Goal: Task Accomplishment & Management: Use online tool/utility

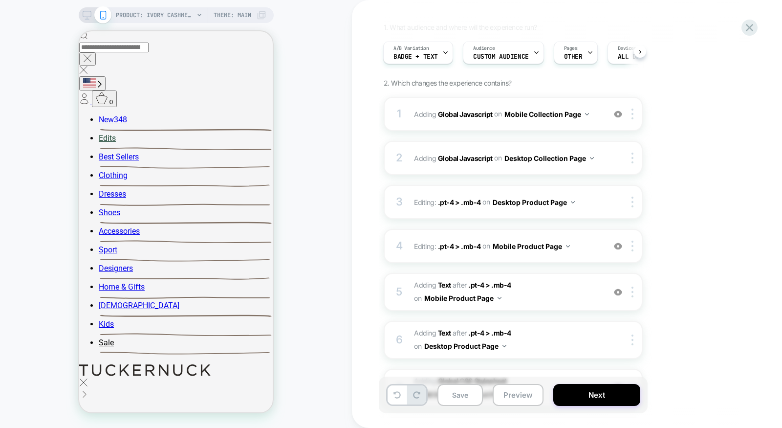
scroll to position [37, 0]
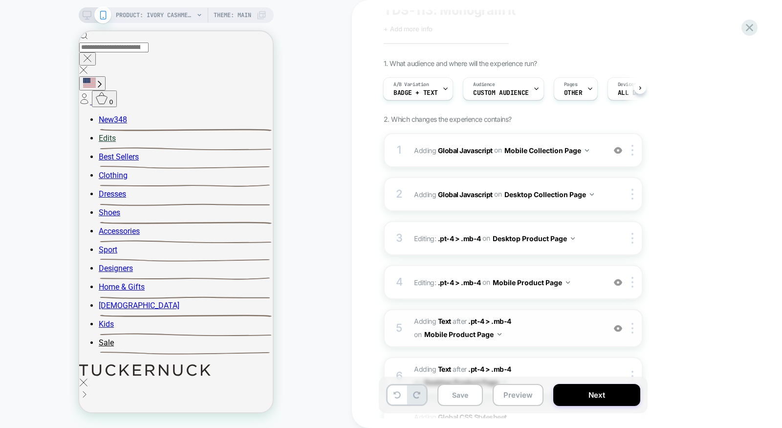
click at [517, 335] on div "5 #_loomi_addon_1756330853870 Adding Text AFTER .pt-4 > .mb-4 .pt-4 > .mb-4 on …" at bounding box center [513, 328] width 259 height 38
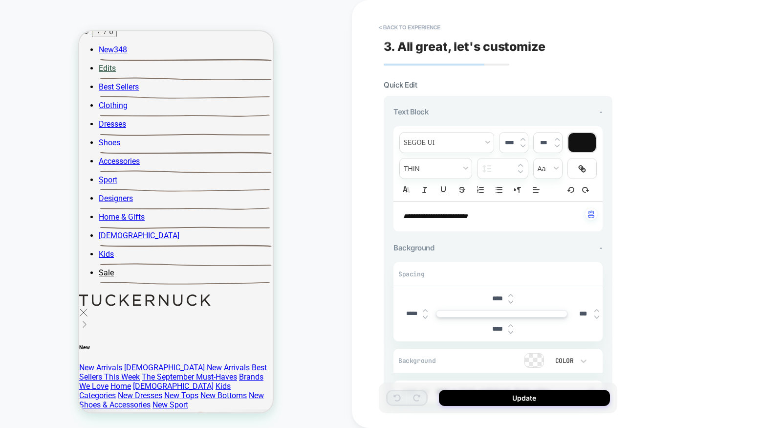
scroll to position [423, 0]
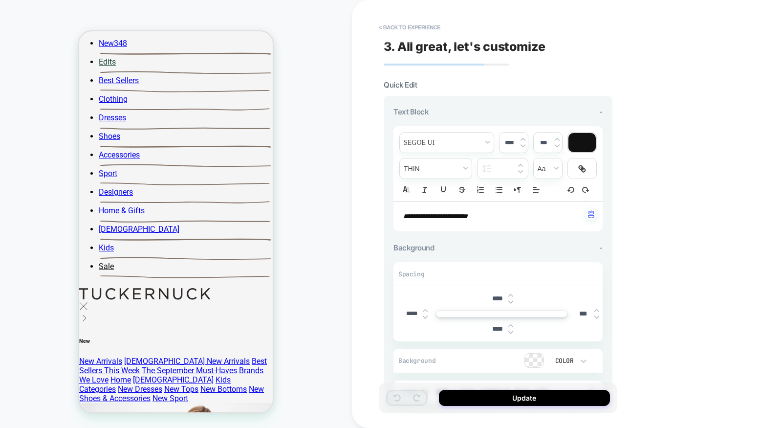
click at [461, 221] on div "**********" at bounding box center [498, 216] width 209 height 29
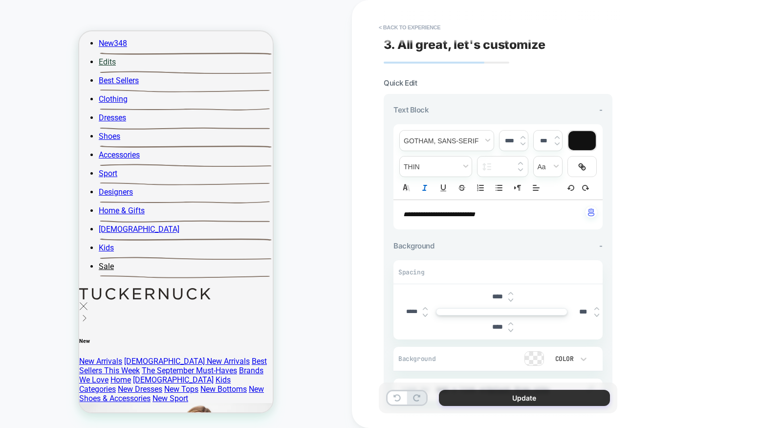
click at [494, 393] on button "Update" at bounding box center [524, 398] width 171 height 16
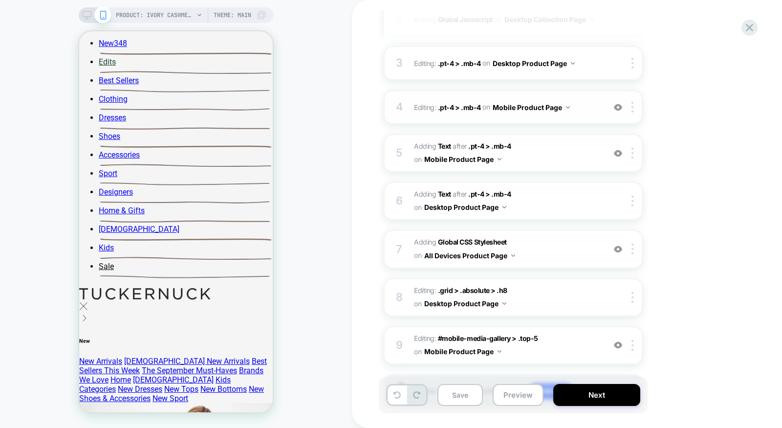
scroll to position [223, 0]
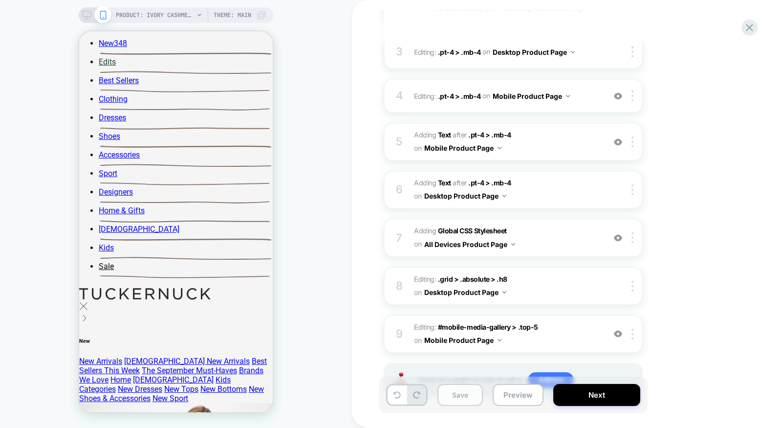
click at [448, 397] on button "Save" at bounding box center [460, 395] width 45 height 22
click at [84, 16] on icon at bounding box center [87, 15] width 9 height 9
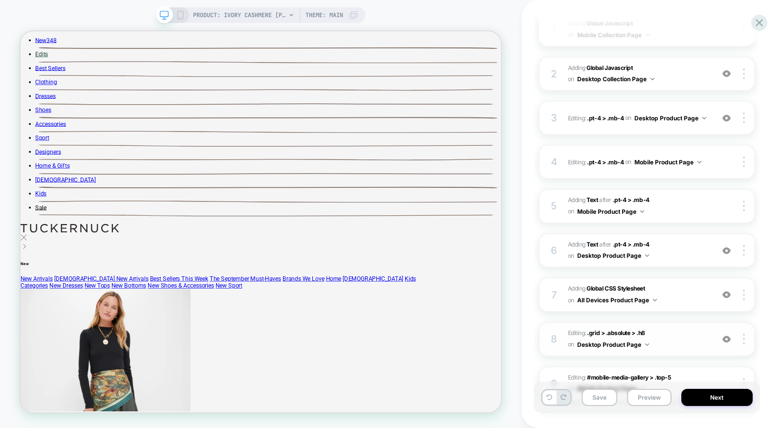
scroll to position [245, 0]
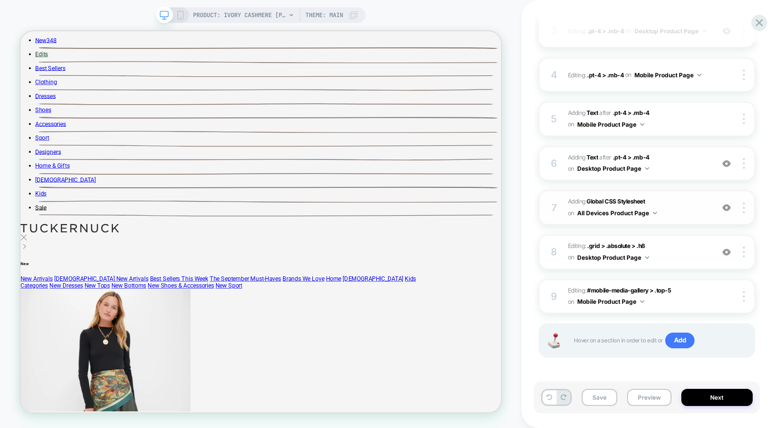
click at [689, 212] on span "Adding Global CSS Stylesheet on All Devices Product Page" at bounding box center [638, 207] width 141 height 23
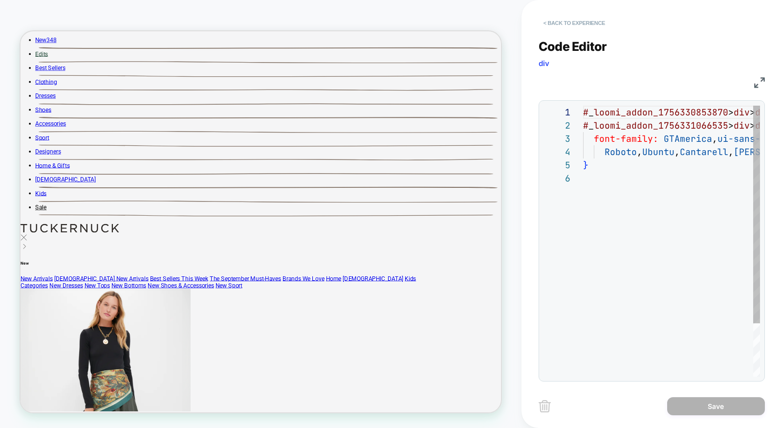
scroll to position [66, 0]
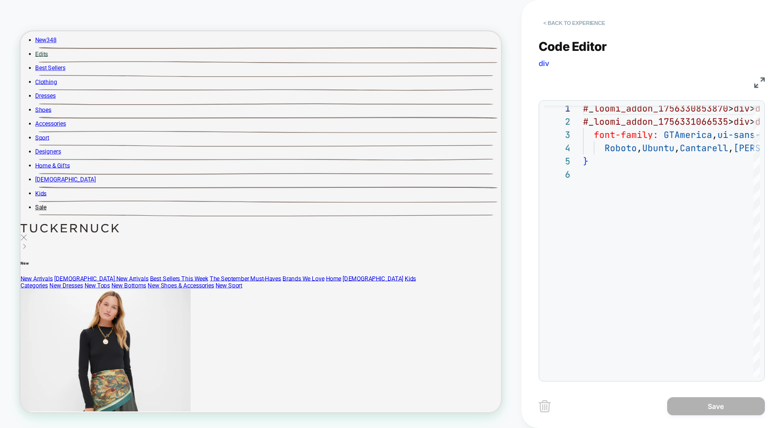
click at [571, 21] on button "< Back to experience" at bounding box center [574, 23] width 71 height 16
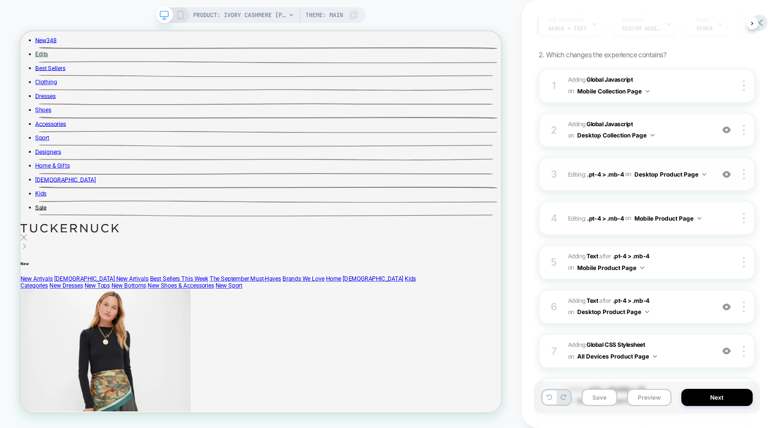
scroll to position [106, 0]
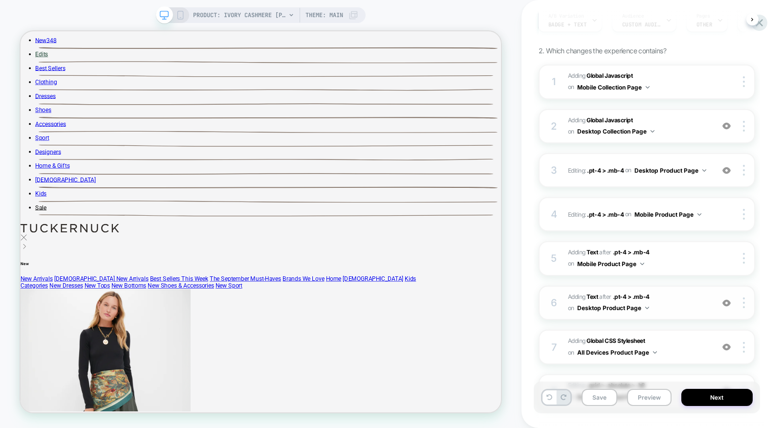
click at [669, 308] on span "#_loomi_addon_1756331066535 Adding Text AFTER .pt-4 > .mb-4 .pt-4 > .mb-4 on De…" at bounding box center [638, 302] width 141 height 23
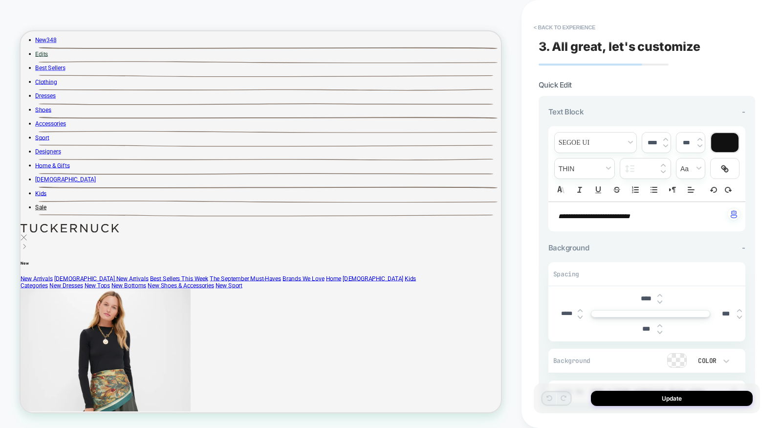
scroll to position [0, 0]
click at [630, 214] on em "**********" at bounding box center [594, 216] width 72 height 7
click at [630, 216] on em "**********" at bounding box center [594, 216] width 72 height 7
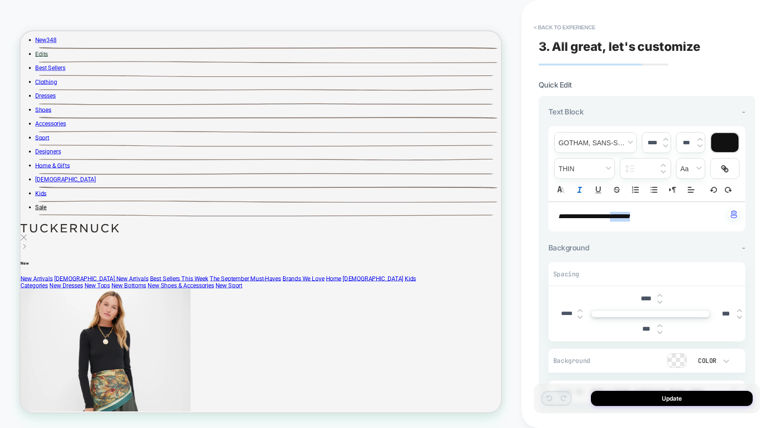
click at [630, 216] on em "**********" at bounding box center [594, 216] width 72 height 7
click at [656, 399] on button "Update" at bounding box center [672, 398] width 162 height 15
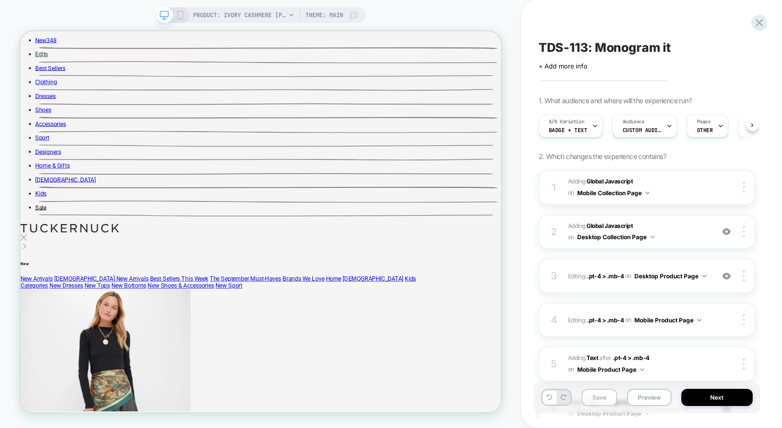
scroll to position [0, 0]
click at [606, 395] on button "Save" at bounding box center [600, 397] width 36 height 17
click at [759, 22] on icon at bounding box center [759, 22] width 7 height 7
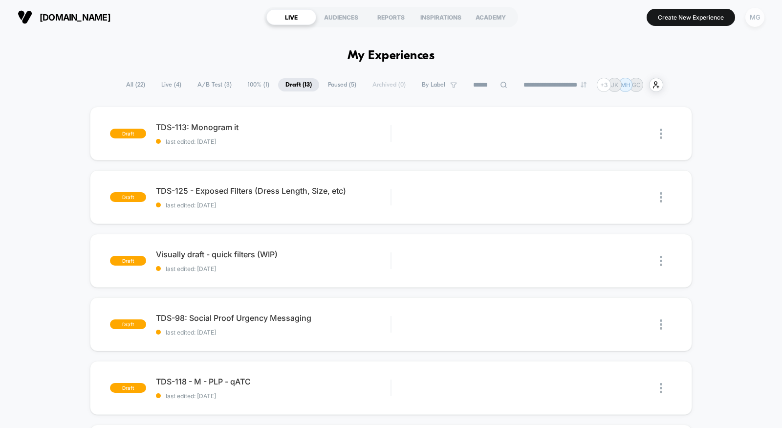
click at [757, 16] on div "MG" at bounding box center [755, 17] width 19 height 19
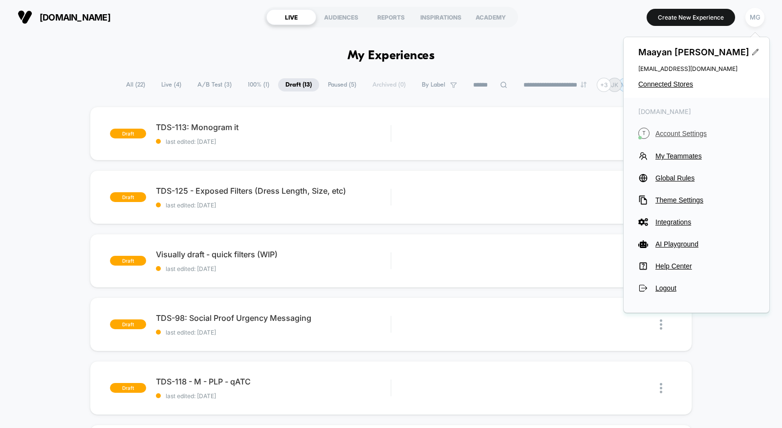
click at [702, 138] on button "T Account Settings" at bounding box center [697, 133] width 116 height 11
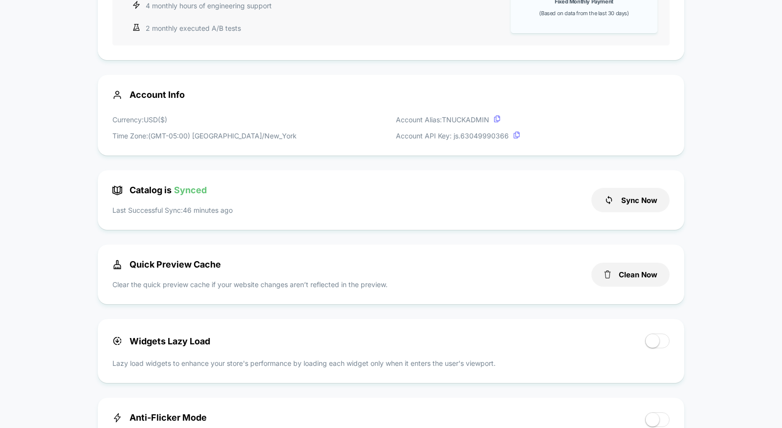
scroll to position [208, 0]
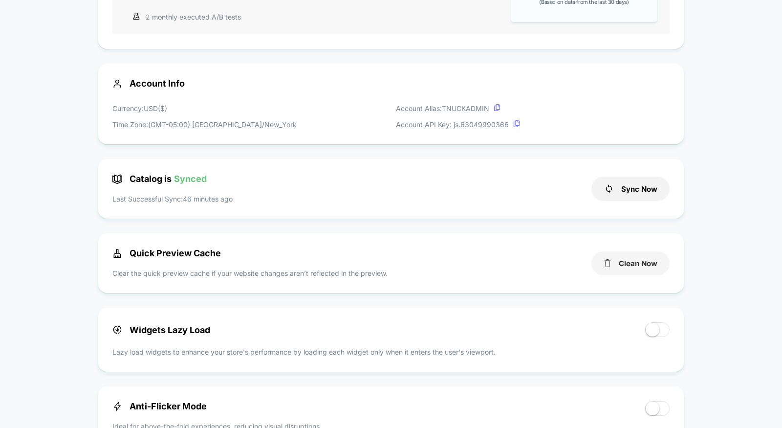
click at [636, 263] on button "Clean Now" at bounding box center [631, 263] width 78 height 24
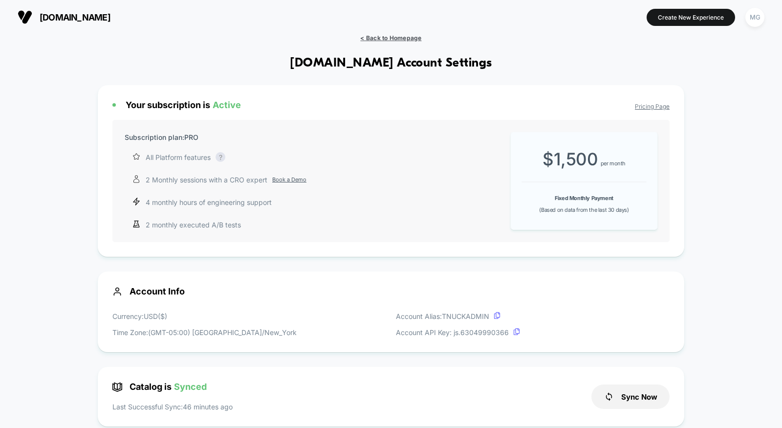
click at [399, 37] on span "< Back to Homepage" at bounding box center [390, 37] width 61 height 7
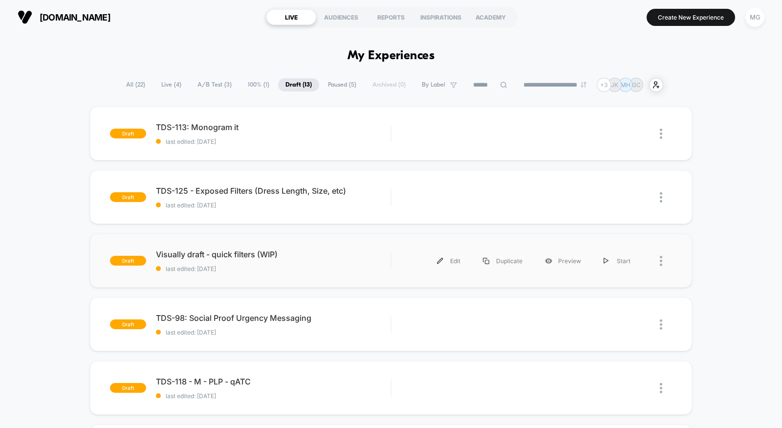
click at [663, 260] on div at bounding box center [666, 261] width 12 height 22
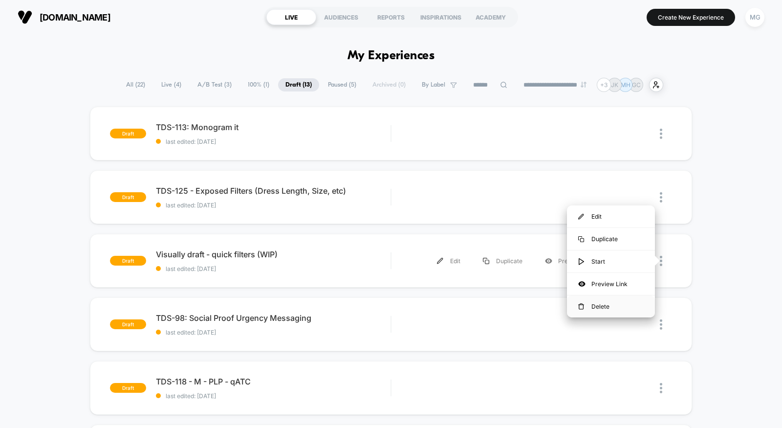
click at [576, 303] on div "Delete" at bounding box center [611, 306] width 88 height 22
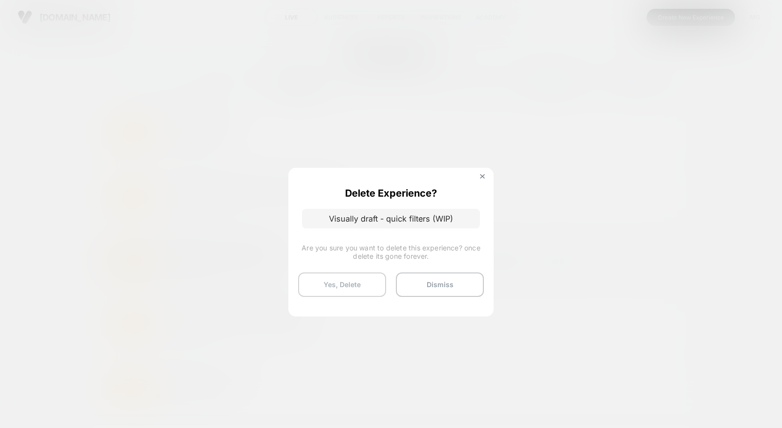
click at [366, 286] on button "Yes, Delete" at bounding box center [342, 284] width 88 height 24
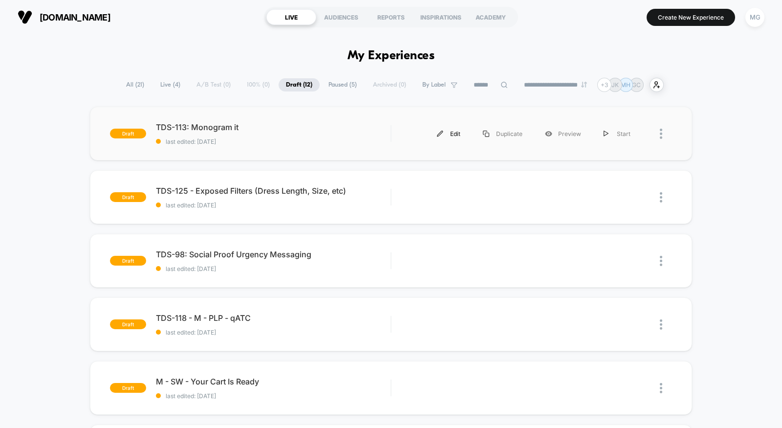
click at [448, 131] on div "Edit" at bounding box center [449, 134] width 46 height 22
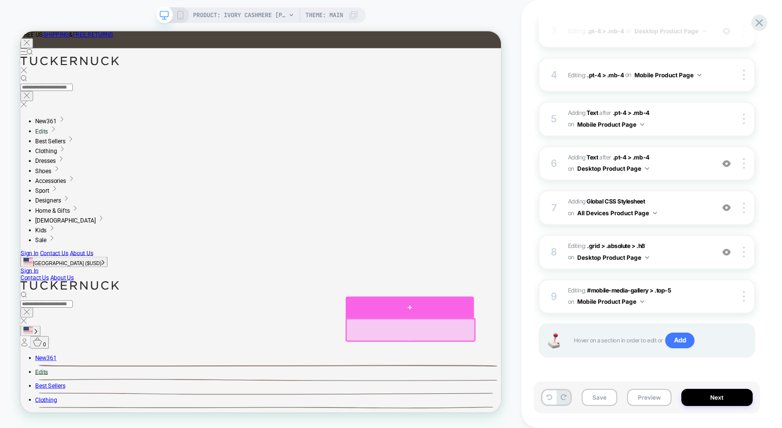
click at [537, 401] on div at bounding box center [539, 399] width 171 height 29
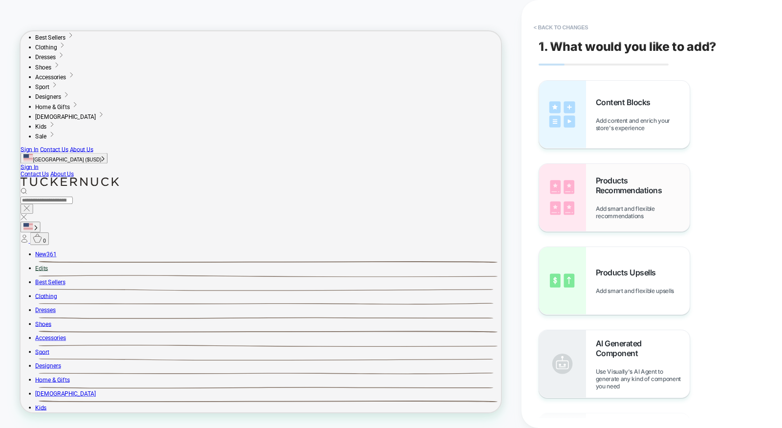
scroll to position [138, 0]
click at [637, 124] on span "Add content and enrich your store's experience" at bounding box center [643, 124] width 94 height 15
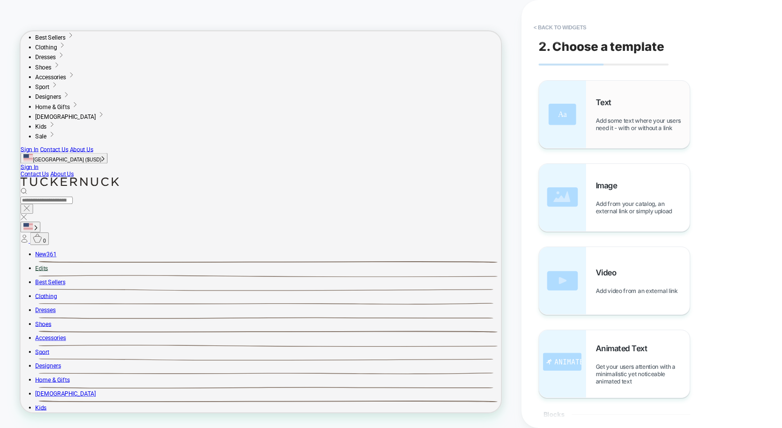
click at [614, 127] on span "Add some text where your users need it - with or without a link" at bounding box center [643, 124] width 94 height 15
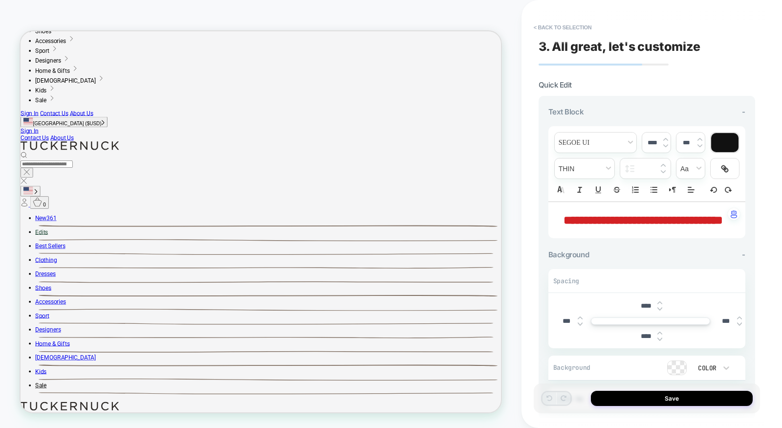
scroll to position [187, 0]
click at [601, 142] on span "font" at bounding box center [596, 143] width 82 height 20
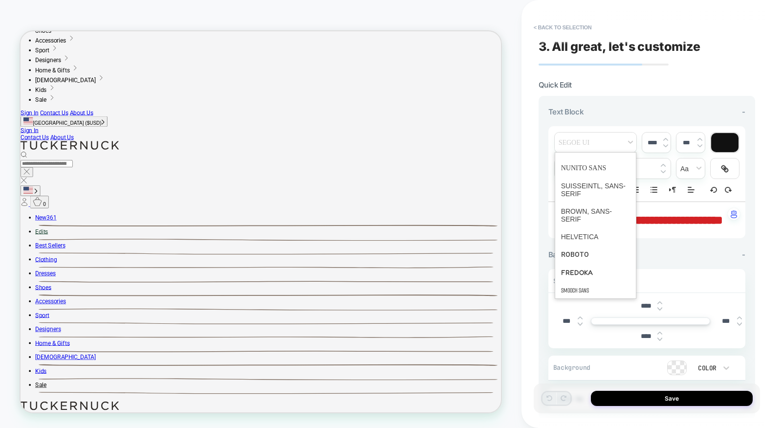
scroll to position [0, 0]
click at [0, 137] on div "PRODUCT: Ivory Cashmere [PERSON_NAME] Cardigan PRODUCT: Ivory Cashmere [PERSON_…" at bounding box center [261, 214] width 522 height 408
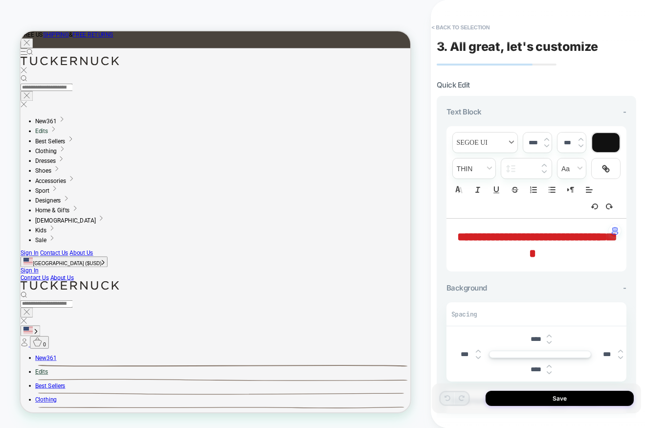
click at [503, 143] on span "font" at bounding box center [485, 143] width 65 height 20
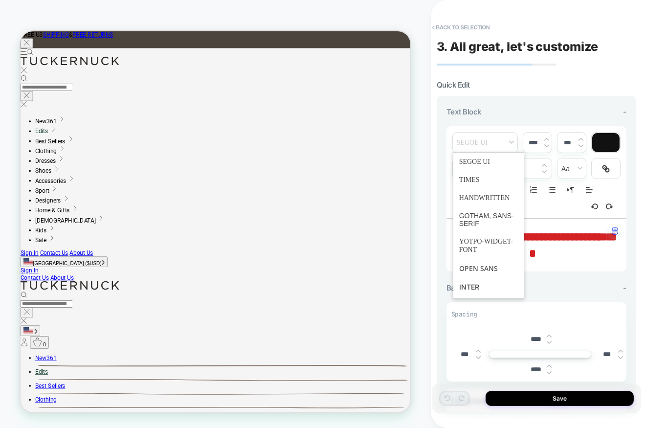
scroll to position [0, 0]
click at [473, 28] on button "< Back to selection" at bounding box center [461, 28] width 68 height 16
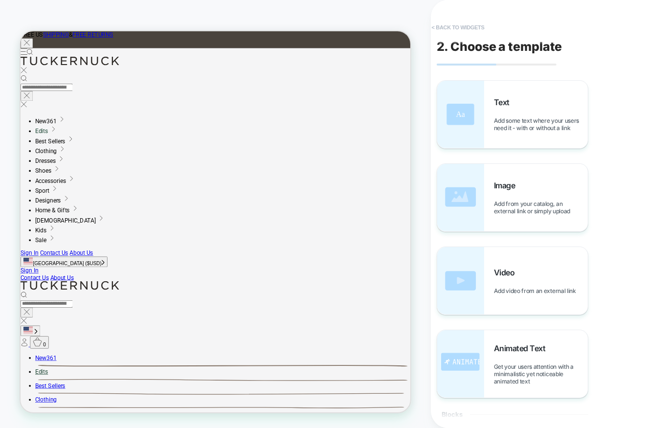
click at [454, 23] on button "< Back to widgets" at bounding box center [458, 28] width 63 height 16
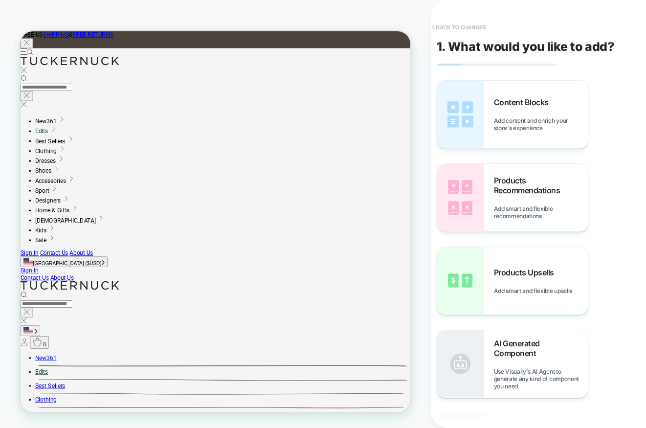
click at [448, 27] on button "< Back to changes" at bounding box center [459, 28] width 65 height 16
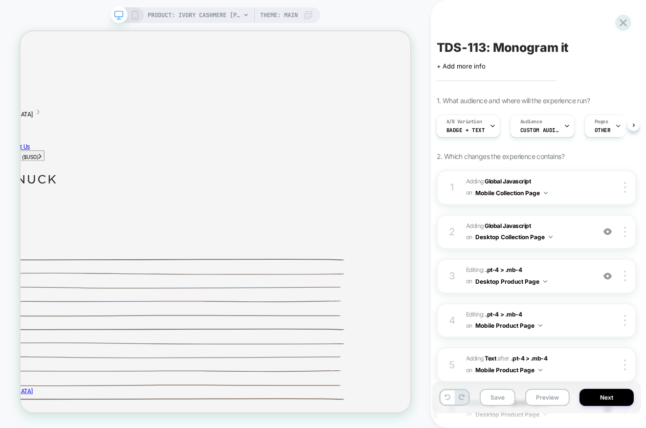
scroll to position [142, 0]
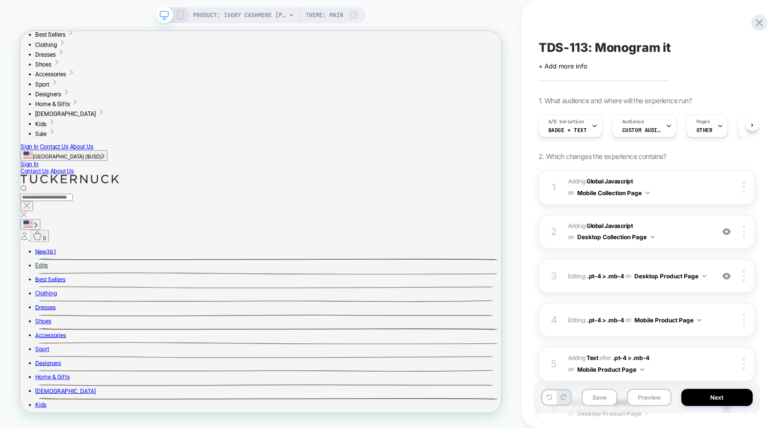
click at [751, 20] on div "TDS-113: Monogram it Click to edit experience details + Add more info 1. What a…" at bounding box center [647, 214] width 226 height 408
click at [755, 21] on icon at bounding box center [759, 22] width 13 height 13
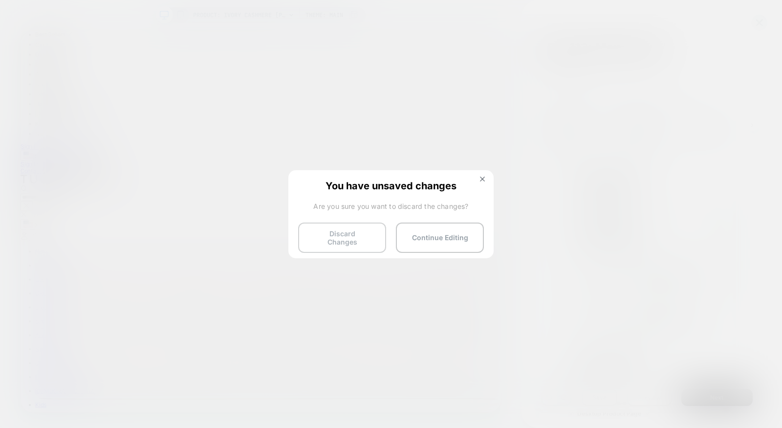
click at [360, 226] on button "Discard Changes" at bounding box center [342, 237] width 88 height 30
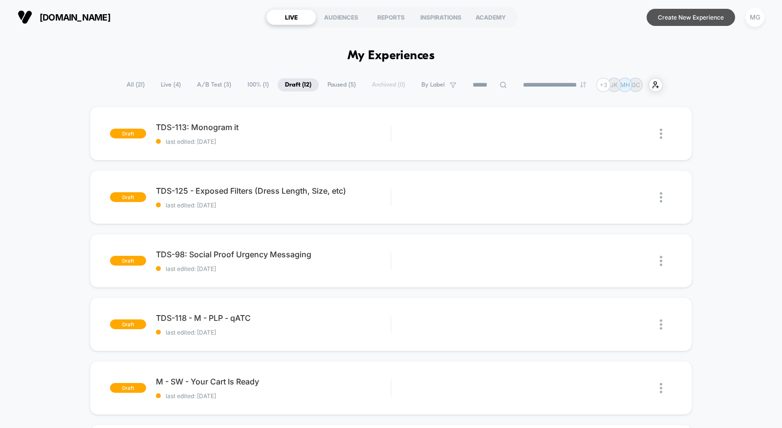
click at [661, 21] on button "Create New Experience" at bounding box center [691, 17] width 89 height 17
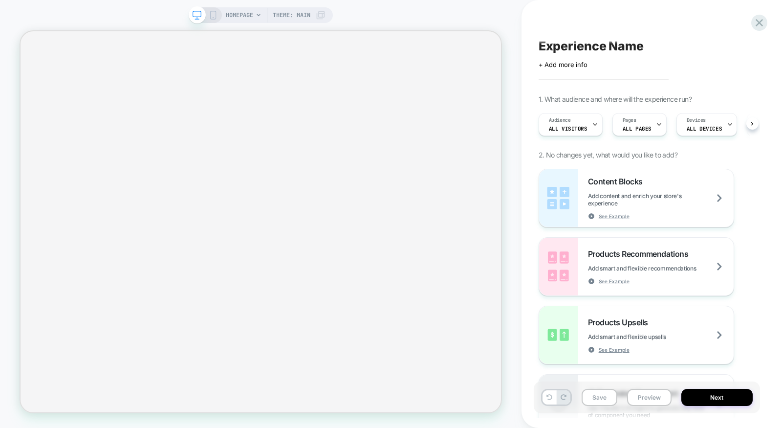
scroll to position [0, 0]
click at [628, 126] on span "ALL PAGES" at bounding box center [636, 128] width 29 height 7
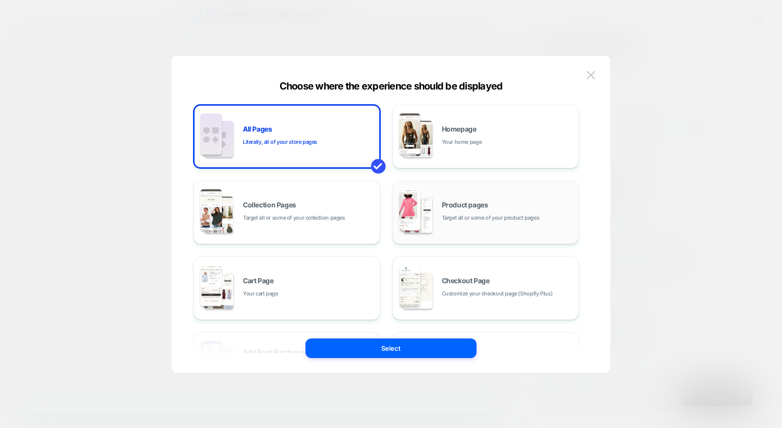
click at [452, 218] on span "Target all or some of your product pages" at bounding box center [491, 217] width 98 height 9
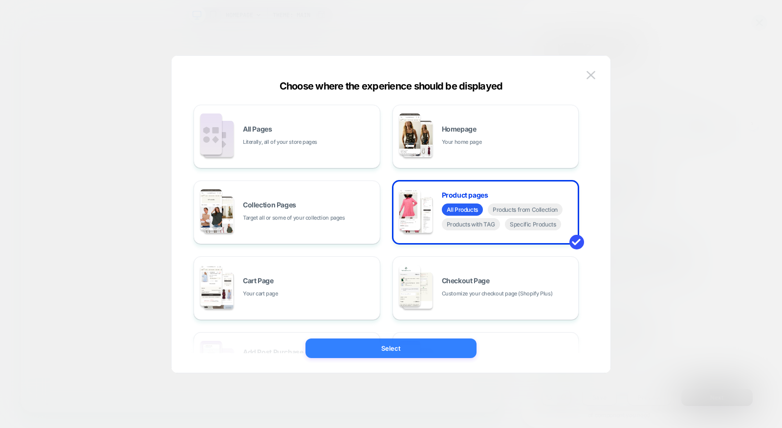
click at [427, 339] on button "Select" at bounding box center [391, 348] width 171 height 20
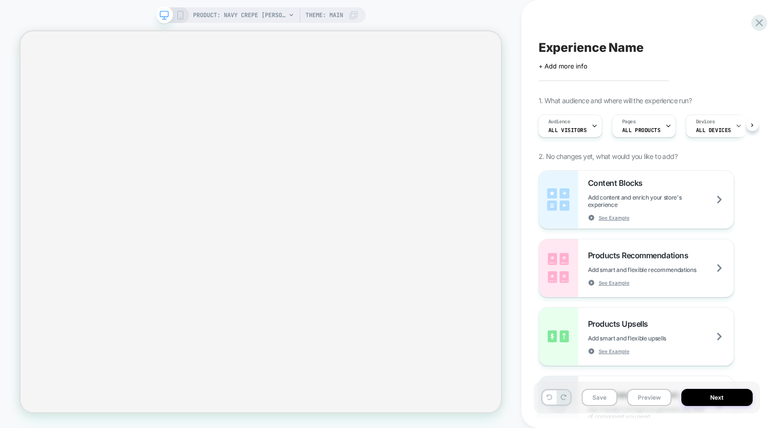
scroll to position [0, 1]
click at [177, 14] on icon at bounding box center [180, 15] width 9 height 9
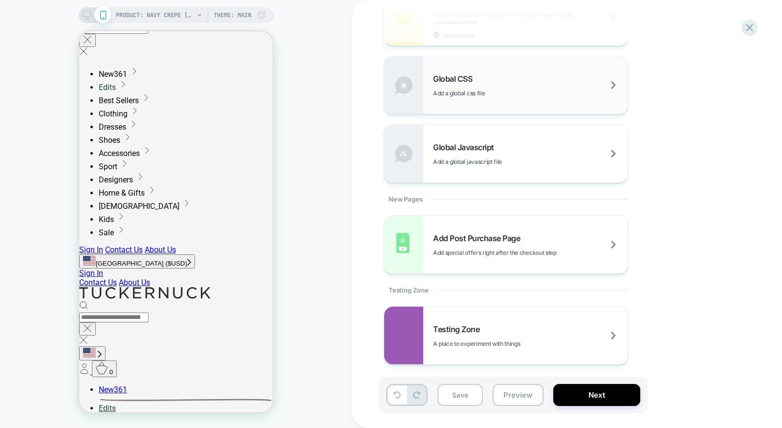
click at [458, 86] on div "Global CSS Add a global css file" at bounding box center [530, 85] width 195 height 23
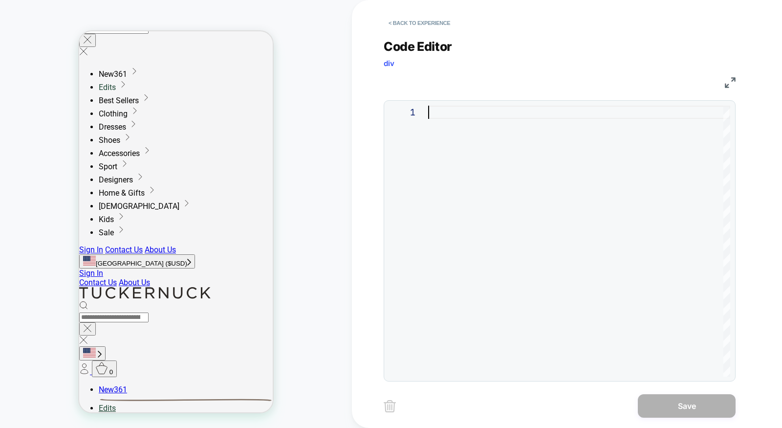
click at [446, 115] on div at bounding box center [579, 241] width 302 height 271
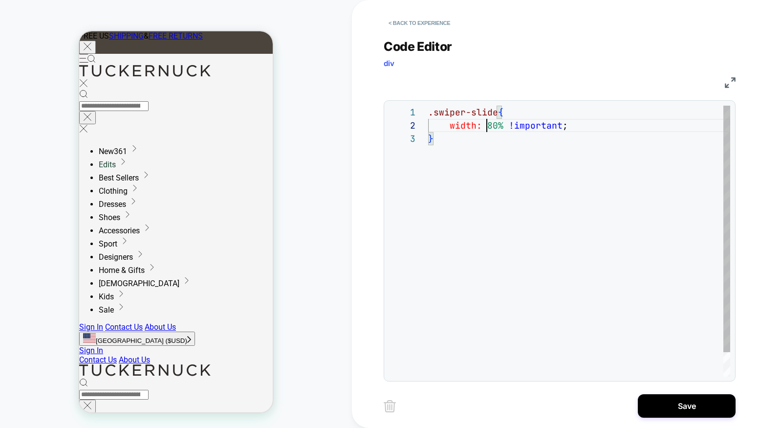
scroll to position [13, 64]
click at [490, 127] on div ".swiper-slide { width: 80% !important ; }" at bounding box center [579, 254] width 302 height 297
click at [479, 114] on div ".swiper-slide { width: 90% !important ; }" at bounding box center [579, 254] width 302 height 297
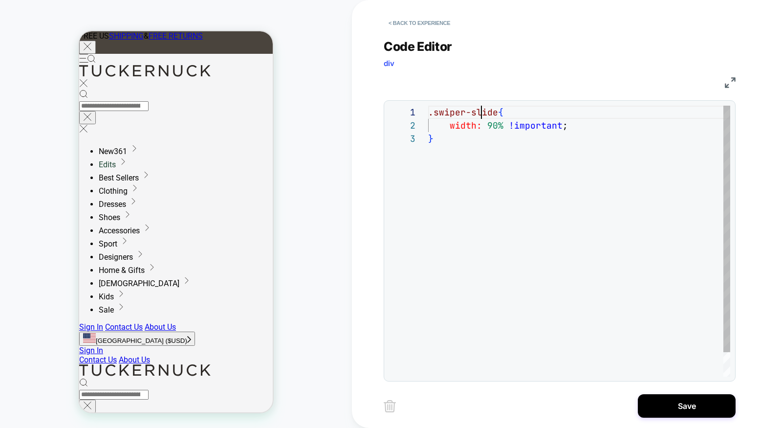
scroll to position [0, 68]
click at [479, 114] on div ".swiper-slide { width: 90% !important ; }" at bounding box center [579, 254] width 302 height 297
click at [488, 110] on div ".swiper-slide { width: 90% !important ; }" at bounding box center [579, 254] width 302 height 297
drag, startPoint x: 494, startPoint y: 110, endPoint x: 421, endPoint y: 109, distance: 72.9
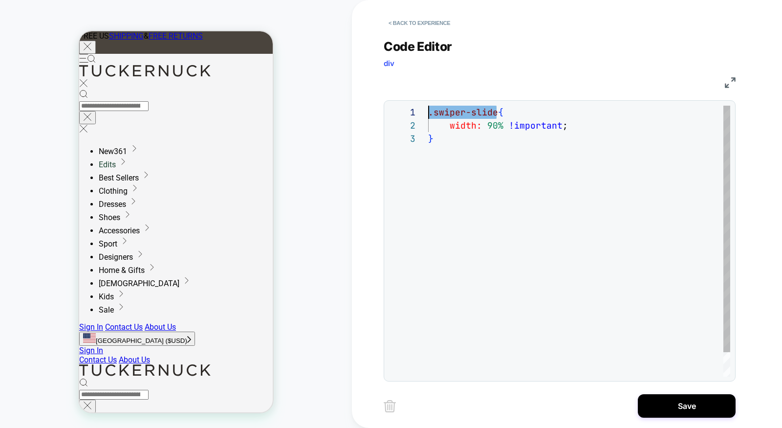
click at [428, 109] on div ".swiper-slide { width: 90% !important ; }" at bounding box center [579, 254] width 302 height 297
click at [453, 146] on div "#swiper-wrapper-2695ab1109937f5ca { width: 90% !important ; }" at bounding box center [579, 254] width 302 height 297
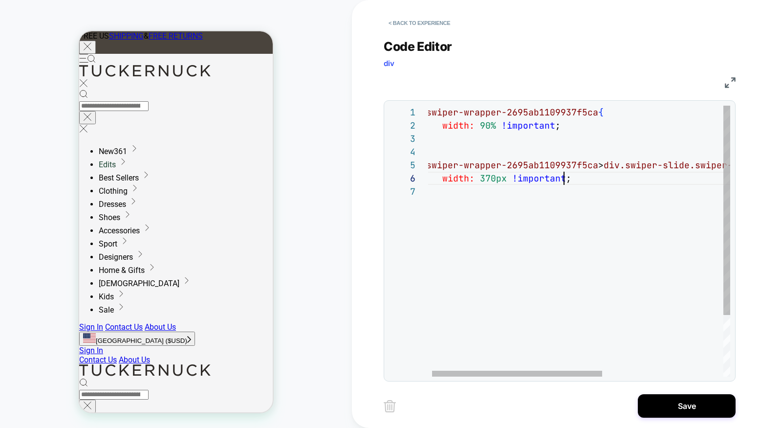
scroll to position [66, 143]
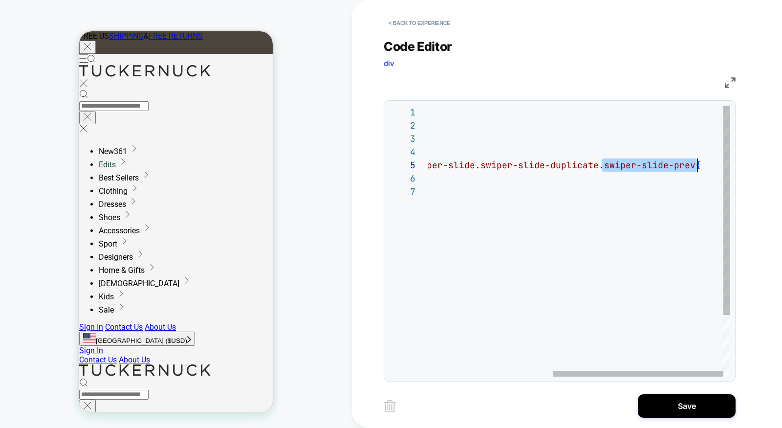
drag, startPoint x: 603, startPoint y: 165, endPoint x: 699, endPoint y: 164, distance: 96.3
click at [699, 164] on div "#swiper-wrapper-2695ab1109937f5ca { width: 90% !important ; } #swiper-wrapper-2…" at bounding box center [468, 281] width 524 height 350
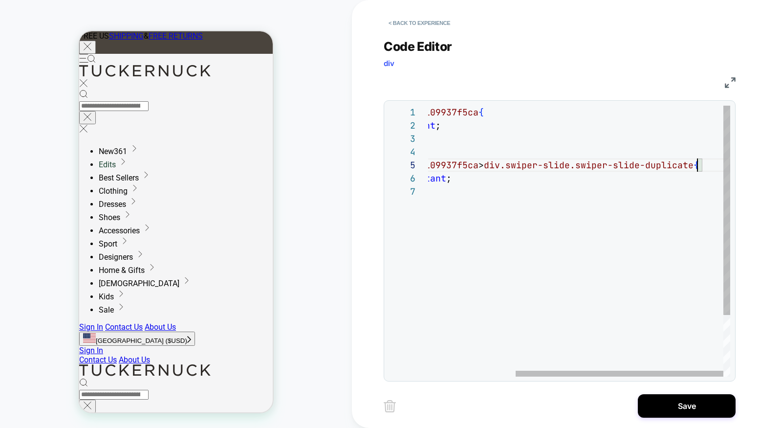
scroll to position [52, 396]
drag, startPoint x: 577, startPoint y: 165, endPoint x: 698, endPoint y: 165, distance: 120.8
click at [698, 165] on div "#swiper-wrapper-2695ab1109937f5ca { width: 90% !important ; } #swiper-wrapper-2…" at bounding box center [515, 281] width 429 height 350
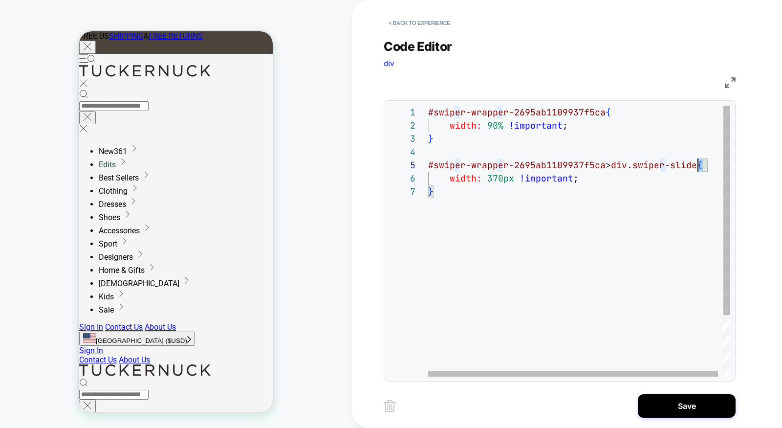
scroll to position [40, 0]
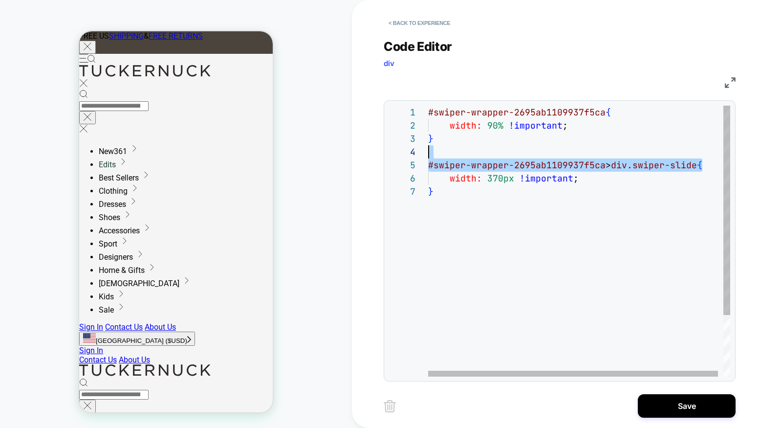
drag, startPoint x: 702, startPoint y: 164, endPoint x: 402, endPoint y: 150, distance: 299.6
click at [428, 150] on div "#swiper-wrapper-2695ab1109937f5ca { width: 90% !important ; } #swiper-wrapper-2…" at bounding box center [582, 281] width 308 height 350
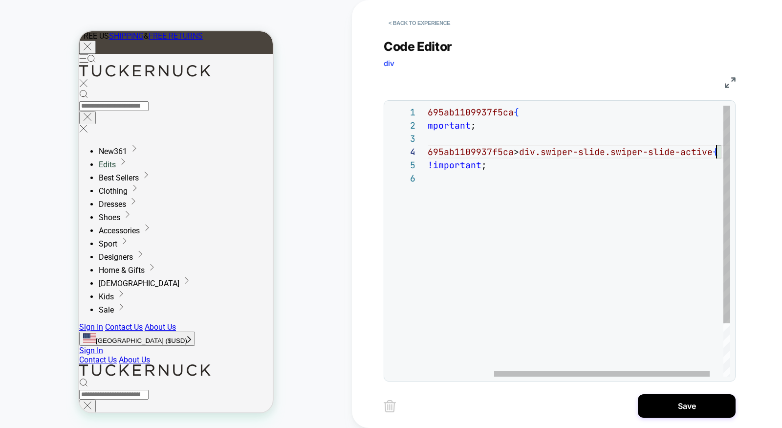
scroll to position [40, 380]
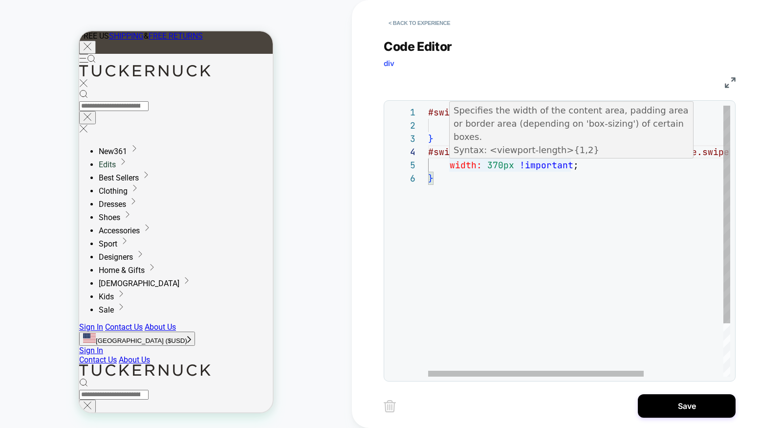
click at [489, 165] on div "#swiper-wrapper-2695ab1109937f5ca { width: 90% !important ; } #swiper-wrapper-2…" at bounding box center [634, 274] width 413 height 337
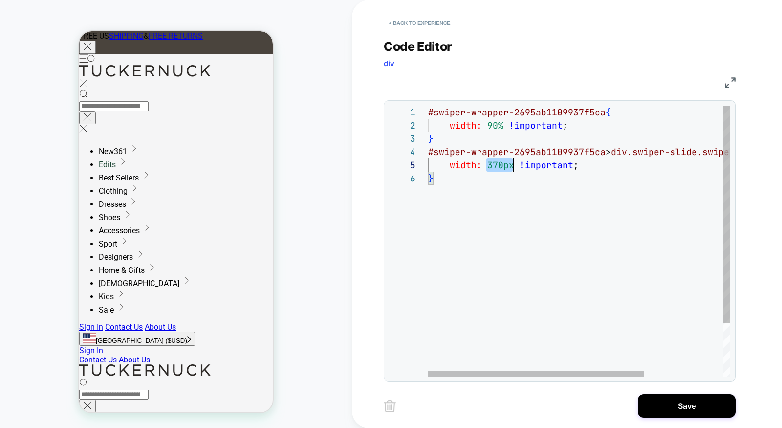
click at [489, 165] on div "#swiper-wrapper-2695ab1109937f5ca { width: 90% !important ; } #swiper-wrapper-2…" at bounding box center [634, 274] width 413 height 337
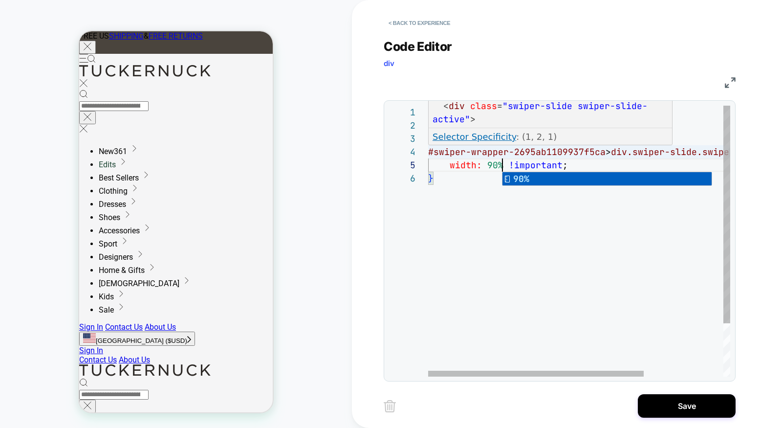
scroll to position [40, 79]
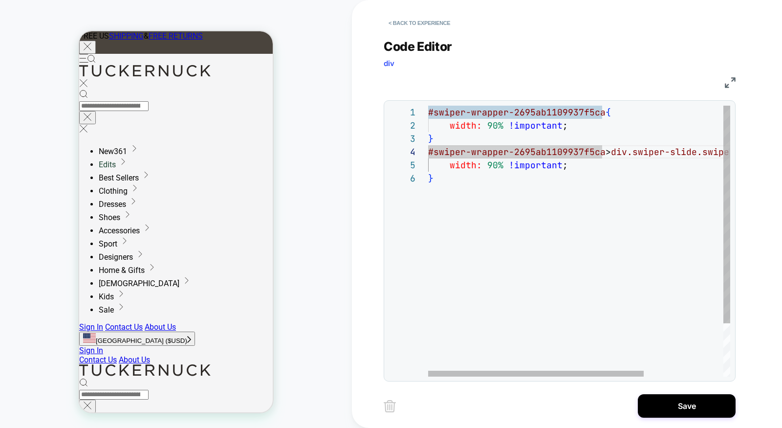
click at [507, 151] on div "#swiper-wrapper-2695ab1109937f5ca { width: 90% !important ; } #swiper-wrapper-2…" at bounding box center [634, 274] width 413 height 337
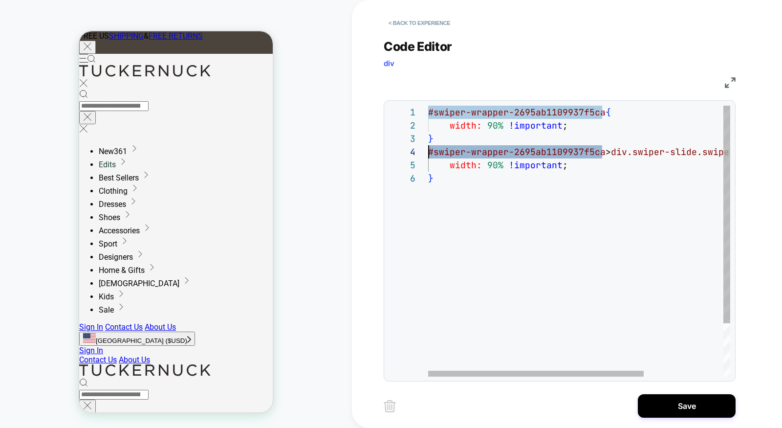
scroll to position [40, 0]
drag, startPoint x: 603, startPoint y: 150, endPoint x: 424, endPoint y: 151, distance: 178.5
click at [428, 151] on div "#swiper-wrapper-2695ab1109937f5ca { width: 90% !important ; } #swiper-wrapper-2…" at bounding box center [634, 274] width 413 height 337
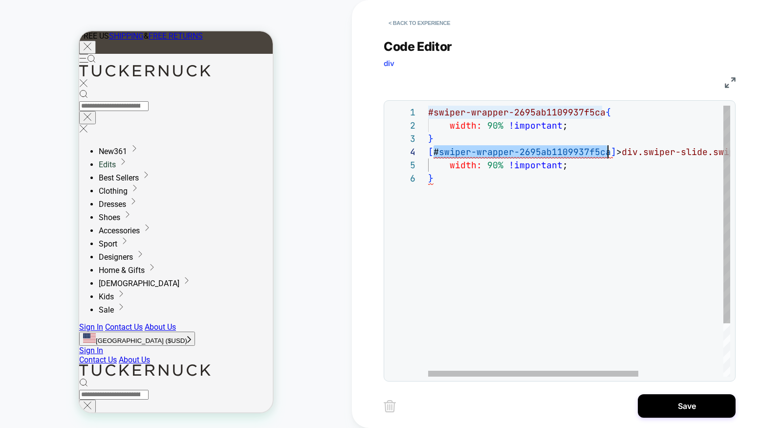
click at [433, 151] on div "#swiper-wrapper-2695ab1109937f5ca { width: 90% !important ; } [ # swiper-wrappe…" at bounding box center [640, 274] width 424 height 337
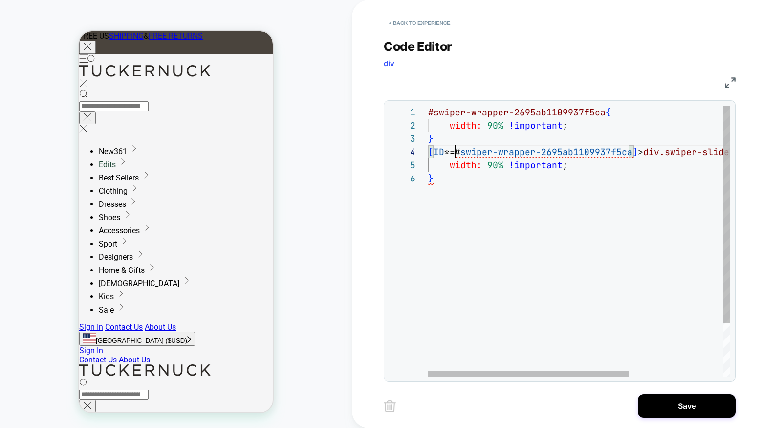
scroll to position [40, 26]
drag, startPoint x: 461, startPoint y: 153, endPoint x: 457, endPoint y: 169, distance: 17.0
click at [461, 153] on span "swiper-wrapper-2695ab1109937f5ca" at bounding box center [547, 151] width 172 height 11
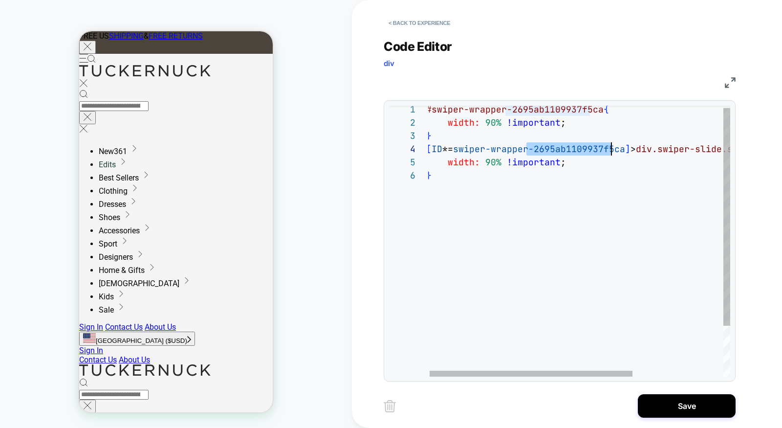
scroll to position [40, 195]
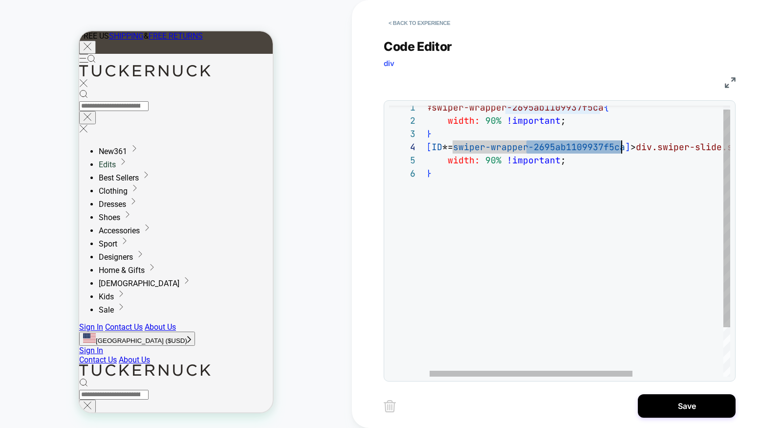
drag, startPoint x: 528, startPoint y: 149, endPoint x: 621, endPoint y: 146, distance: 92.5
click at [621, 146] on div "#swiper-wrapper-2695ab1109937f5ca { width: 90% !important ; } [ ID *= swiper-wr…" at bounding box center [646, 269] width 440 height 337
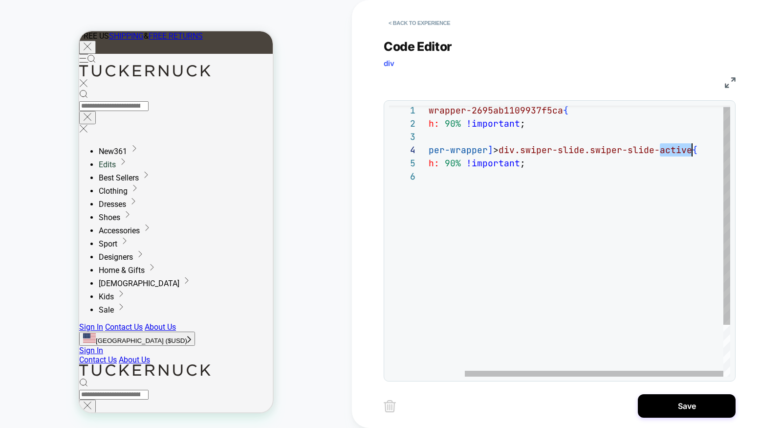
scroll to position [40, 306]
drag, startPoint x: 661, startPoint y: 150, endPoint x: 677, endPoint y: 152, distance: 16.3
click at [692, 151] on span "div.swiper-slide.swiper-slide-active" at bounding box center [596, 149] width 194 height 11
click at [597, 149] on div "#swiper-wrapper-2695ab1109937f5ca { width: 90% !important ; } [ ID *= swiper-wr…" at bounding box center [558, 272] width 345 height 337
drag, startPoint x: 591, startPoint y: 149, endPoint x: 695, endPoint y: 151, distance: 104.2
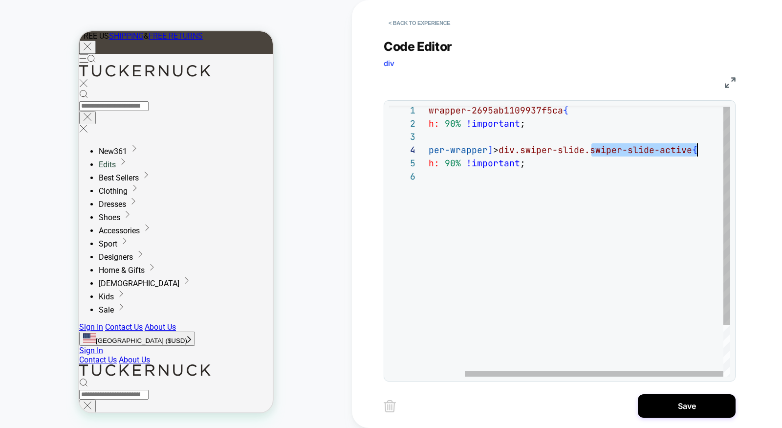
click at [695, 151] on div "#swiper-wrapper-2695ab1109937f5ca { width: 90% !important ; } [ ID *= swiper-wr…" at bounding box center [558, 272] width 345 height 337
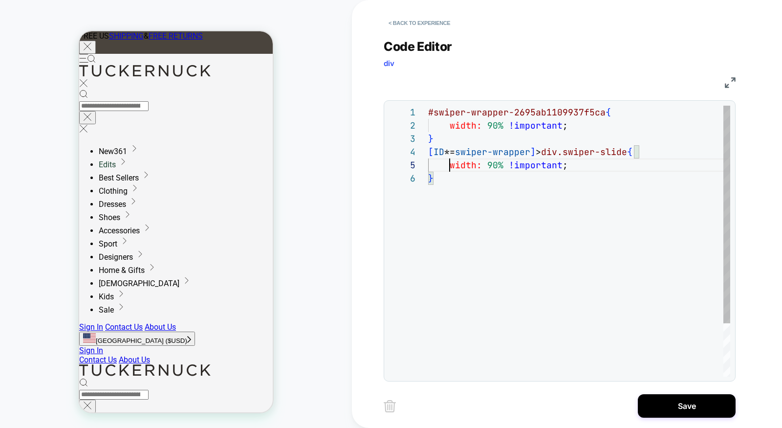
click at [451, 164] on div "#swiper-wrapper-2695ab1109937f5ca { width: 90% !important ; } [ ID *= swiper-wr…" at bounding box center [579, 274] width 302 height 337
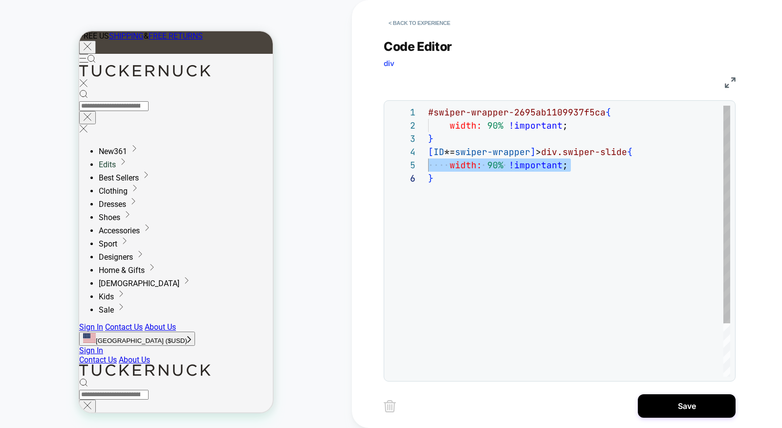
click at [494, 162] on div "#swiper-wrapper-2695ab1109937f5ca { width: 90% !important ; } [ ID *= swiper-wr…" at bounding box center [579, 274] width 302 height 337
drag, startPoint x: 495, startPoint y: 162, endPoint x: 489, endPoint y: 162, distance: 5.4
click at [489, 162] on div "#swiper-wrapper-2695ab1109937f5ca { width: 90% !important ; } [ ID *= swiper-wr…" at bounding box center [579, 274] width 302 height 337
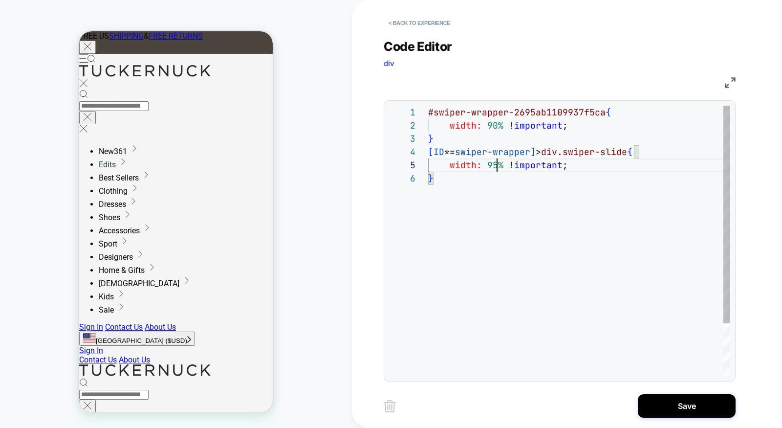
click at [578, 171] on div "#swiper-wrapper-2695ab1109937f5ca { width: 90% !important ; } [ ID *= swiper-wr…" at bounding box center [579, 274] width 302 height 337
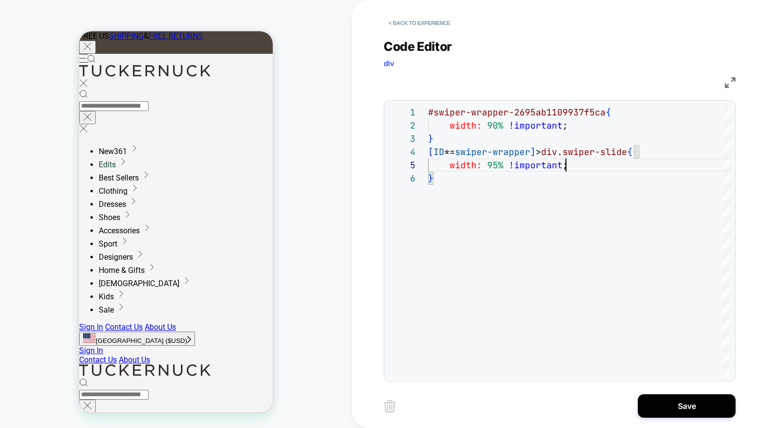
click at [494, 161] on div "#swiper-wrapper-2695ab1109937f5ca { width: 90% !important ; } [ ID *= swiper-wr…" at bounding box center [579, 274] width 302 height 337
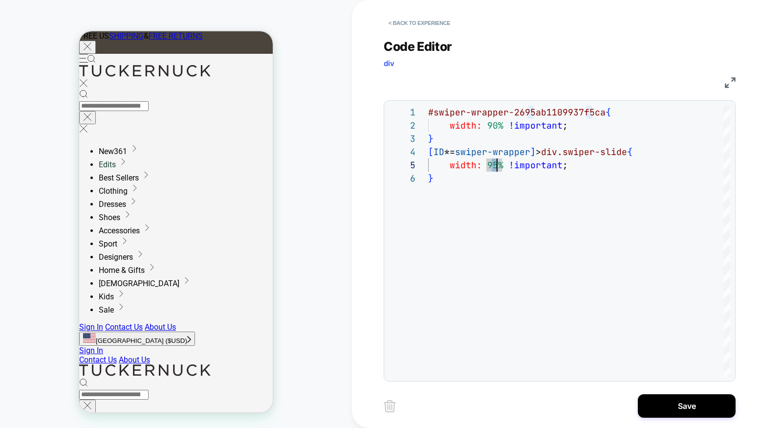
type textarea "**********"
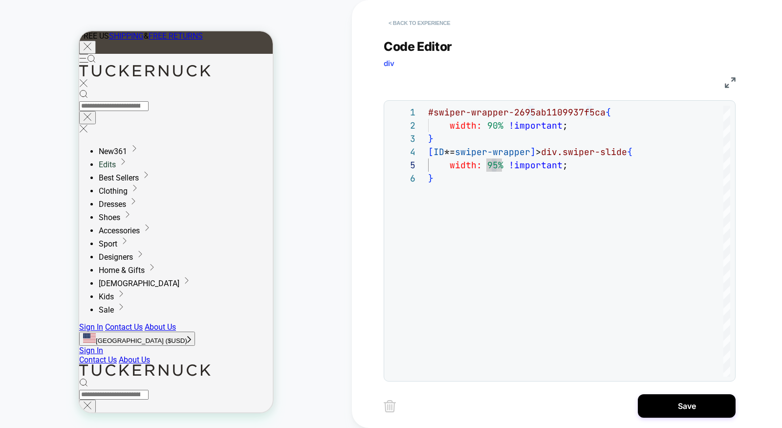
click at [404, 19] on button "< Back to experience" at bounding box center [419, 23] width 71 height 16
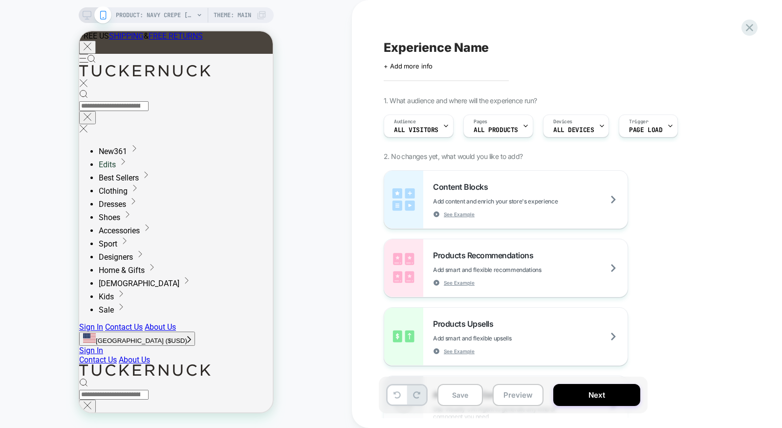
click at [409, 23] on div "Experience Name Click to edit experience details + Add more info 1. What audien…" at bounding box center [562, 214] width 367 height 408
click at [759, 32] on div "Experience Name Click to edit experience details + Add more info 1. What audien…" at bounding box center [567, 214] width 430 height 428
click at [746, 31] on icon at bounding box center [749, 27] width 13 height 13
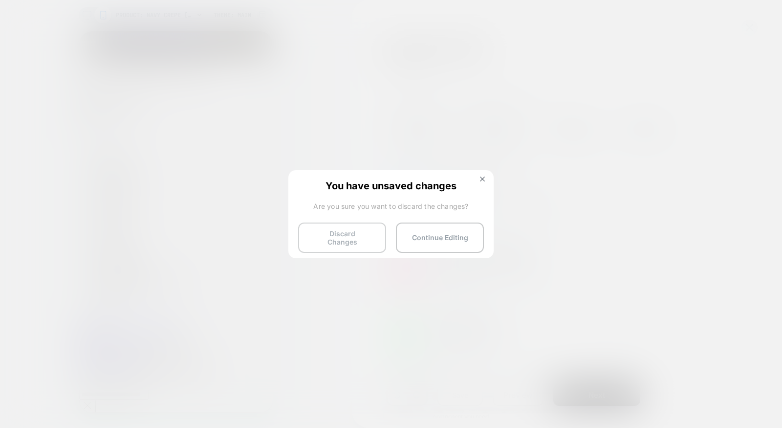
click at [345, 233] on button "Discard Changes" at bounding box center [342, 237] width 88 height 30
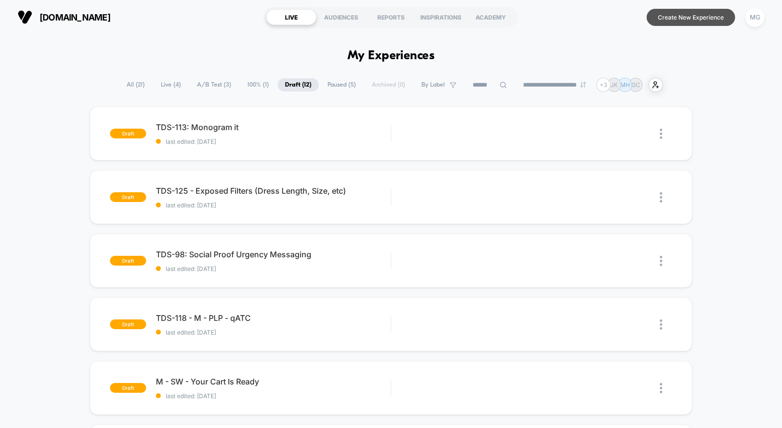
click at [657, 16] on button "Create New Experience" at bounding box center [691, 17] width 89 height 17
